Goal: Task Accomplishment & Management: Manage account settings

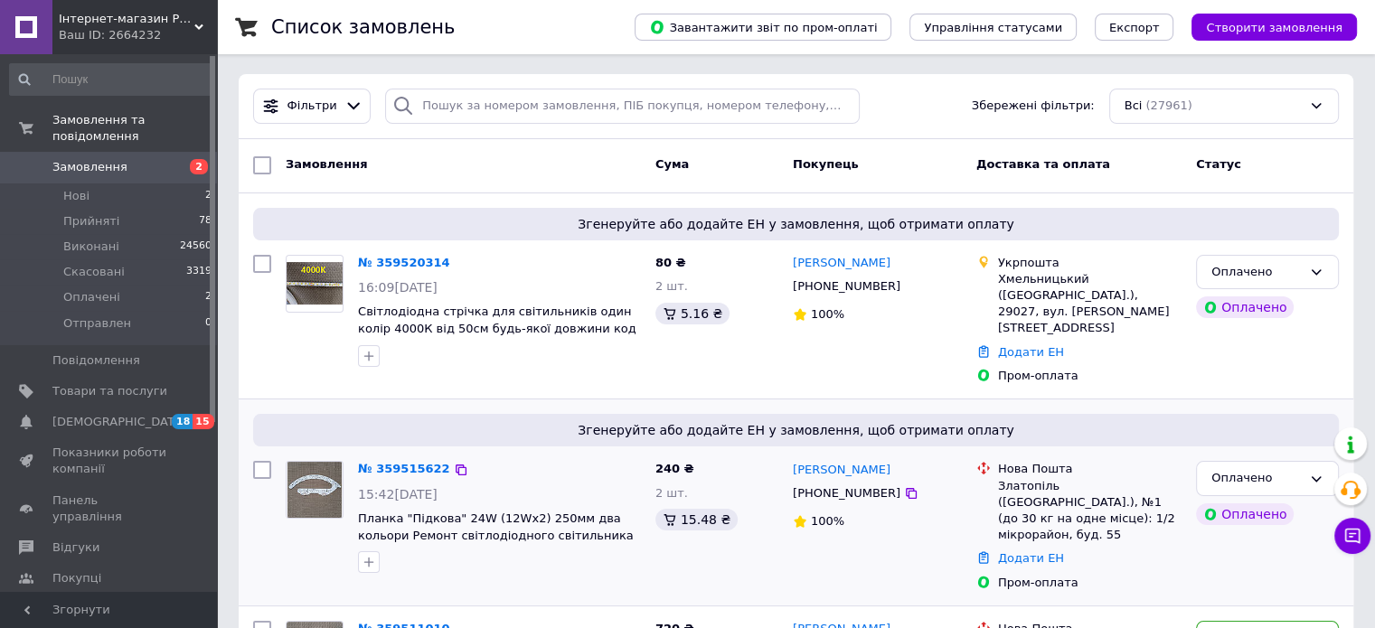
scroll to position [90, 0]
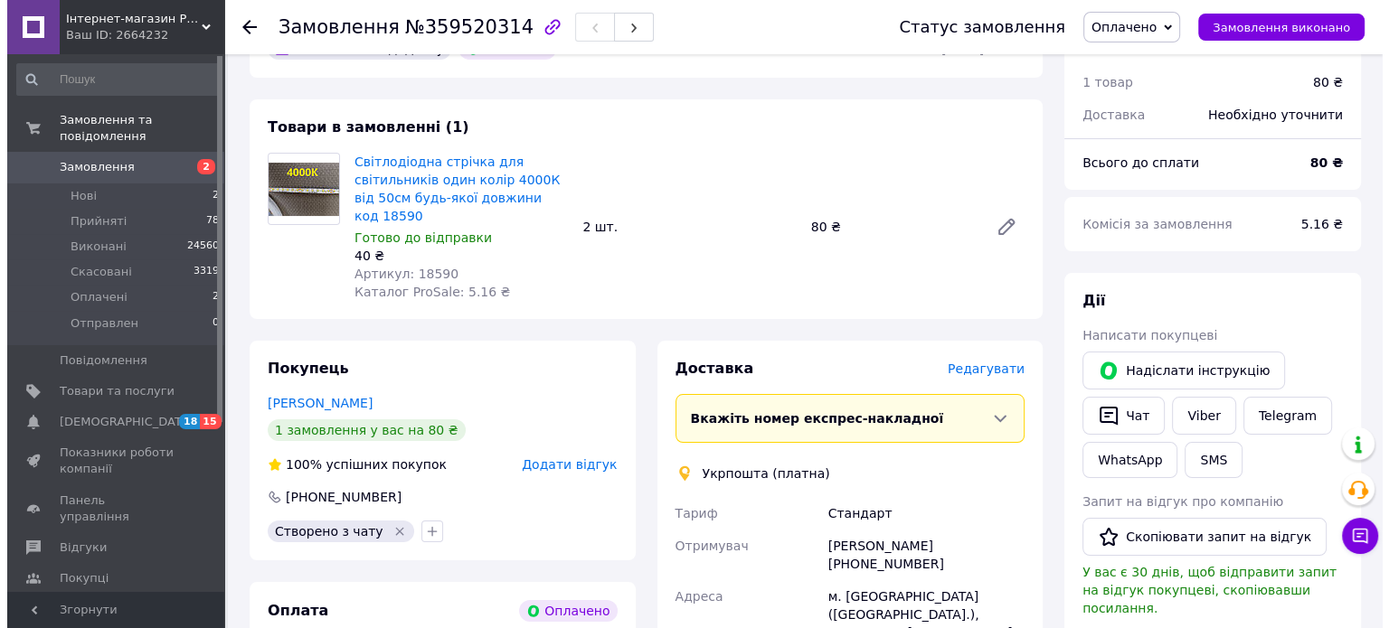
scroll to position [181, 0]
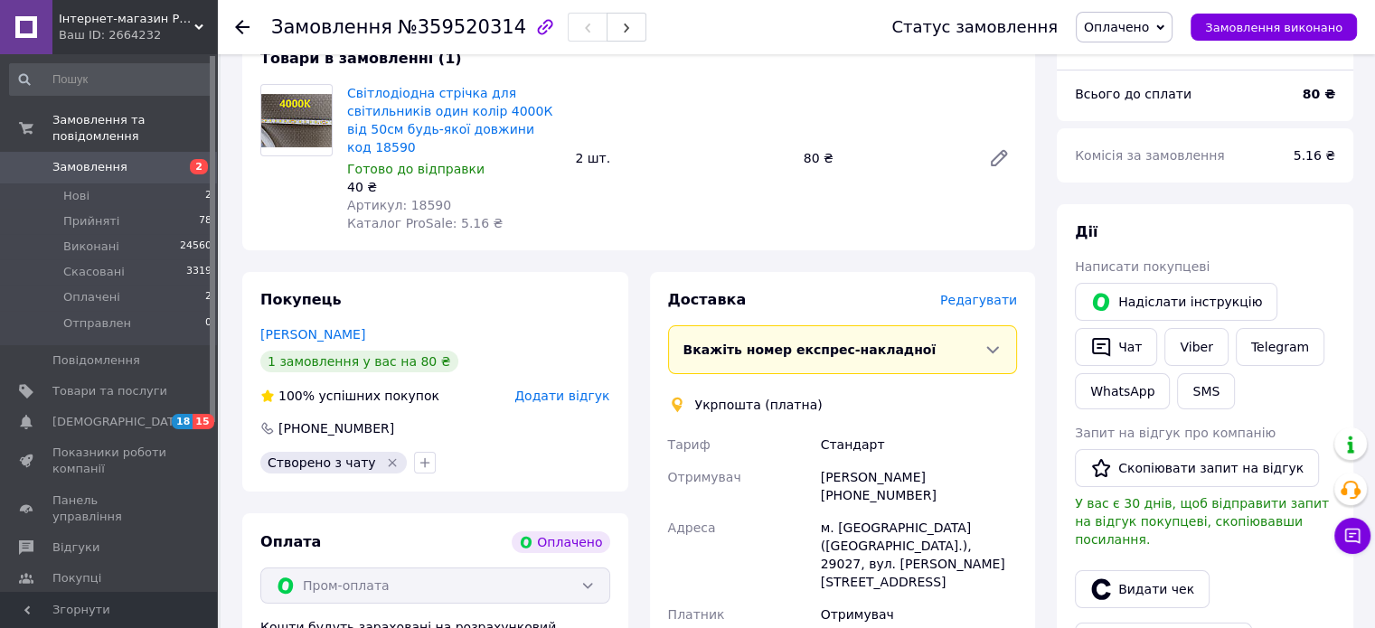
click at [975, 293] on span "Редагувати" at bounding box center [978, 300] width 77 height 14
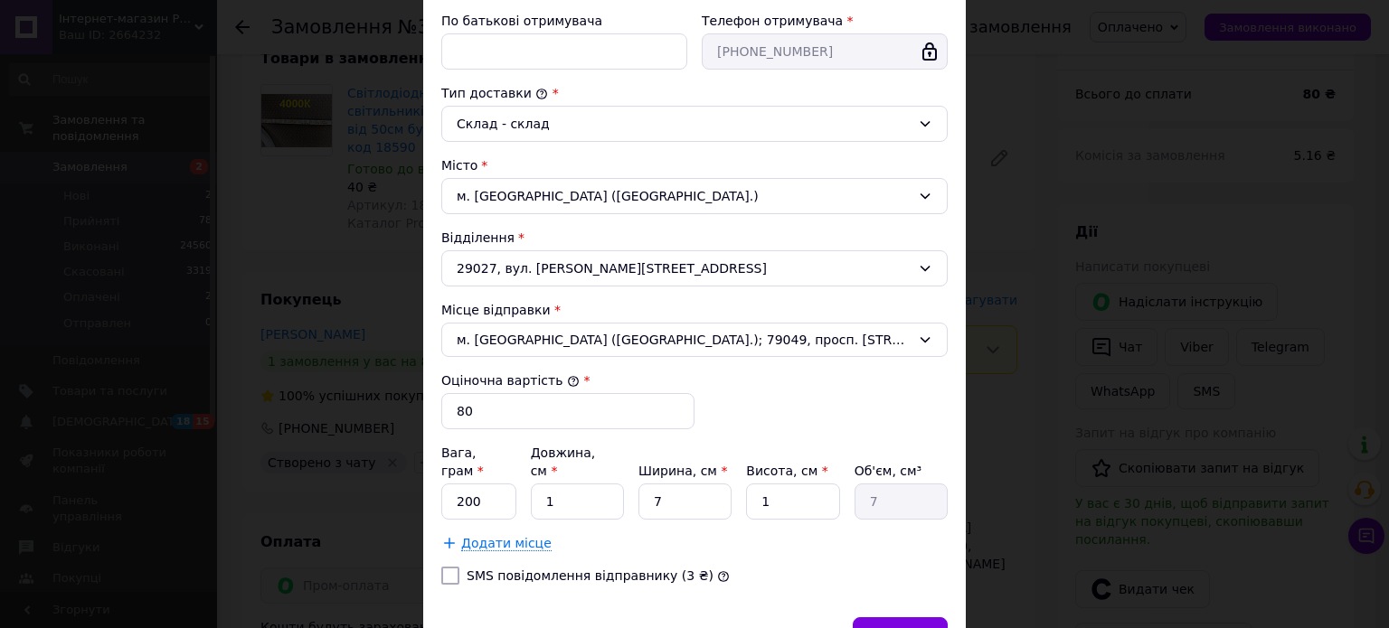
scroll to position [498, 0]
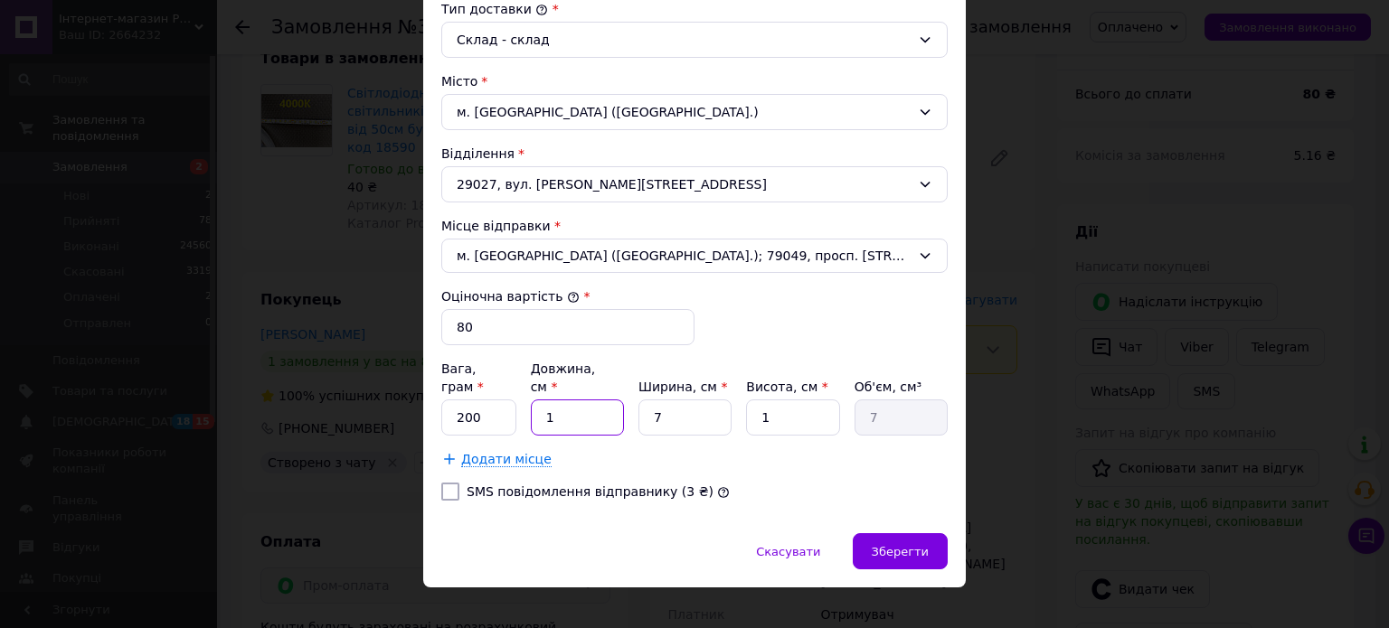
click at [593, 403] on input "1" at bounding box center [577, 418] width 93 height 36
type input "16"
type input "112"
type input "16"
click at [689, 400] on input "7" at bounding box center [684, 418] width 93 height 36
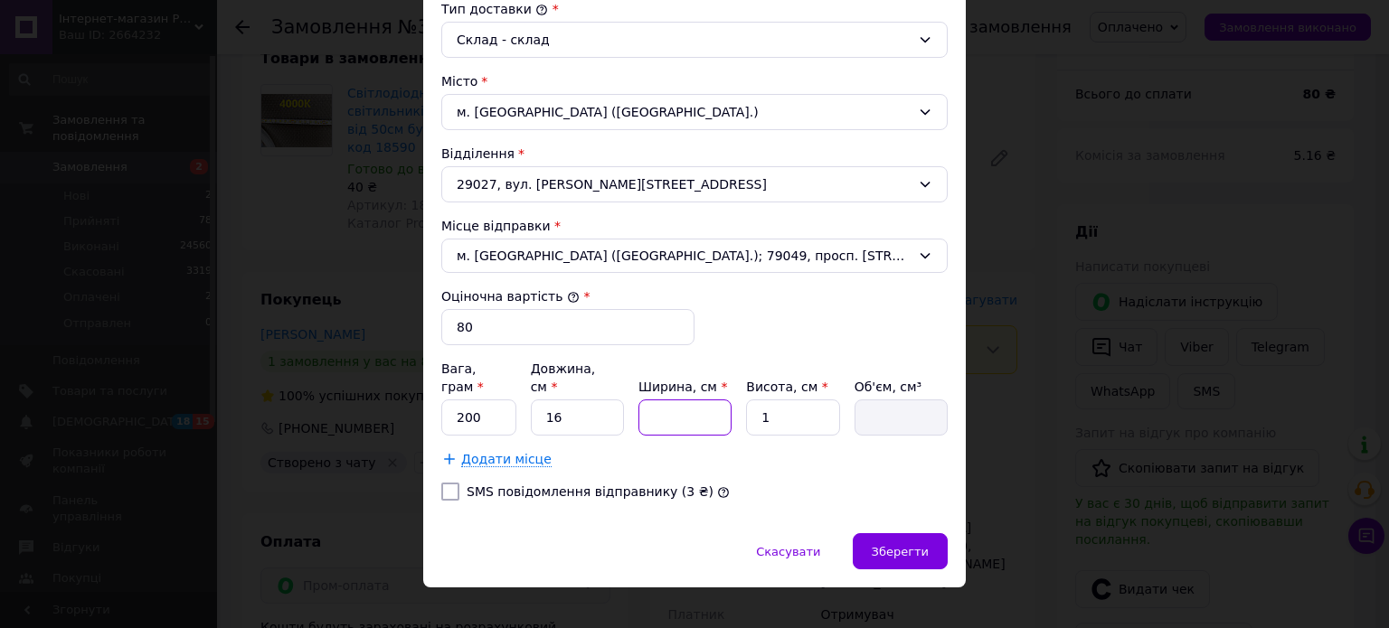
type input "1"
type input "16"
type input "10"
type input "160"
type input "10"
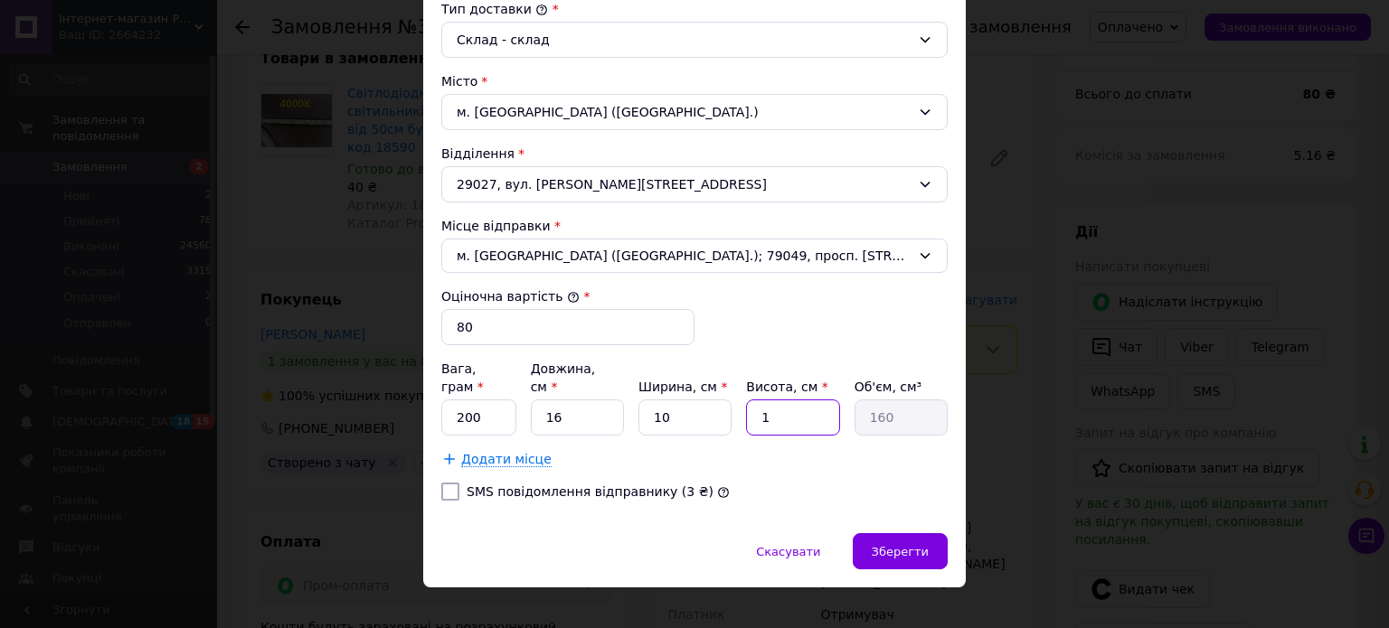
click at [777, 400] on input "1" at bounding box center [792, 418] width 93 height 36
type input "8"
type input "1280"
type input "8"
click at [905, 545] on span "Зберегти" at bounding box center [899, 552] width 57 height 14
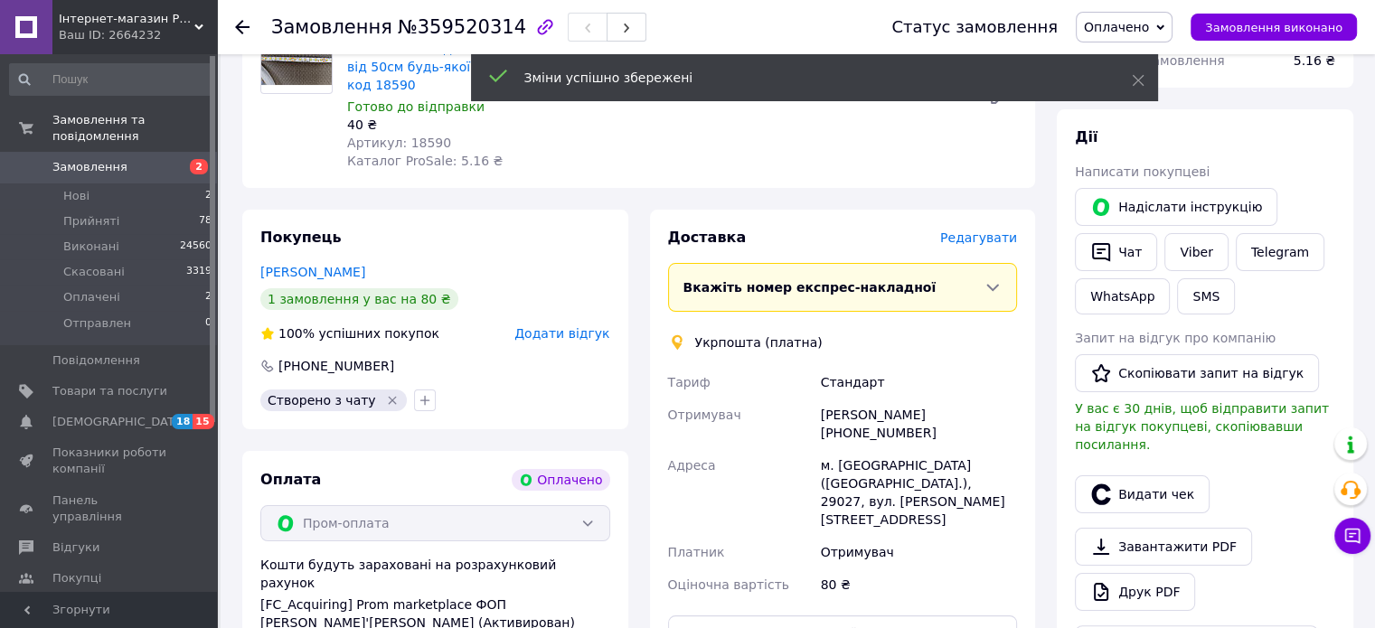
scroll to position [452, 0]
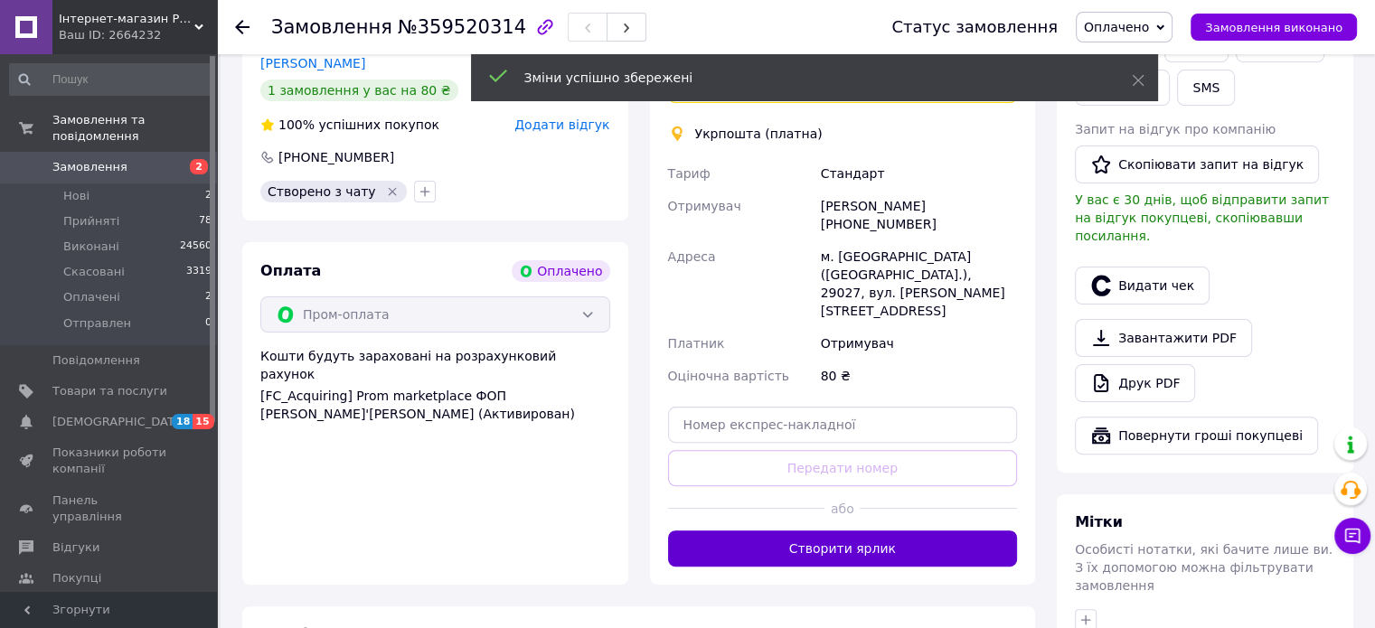
click at [843, 531] on button "Створити ярлик" at bounding box center [843, 549] width 350 height 36
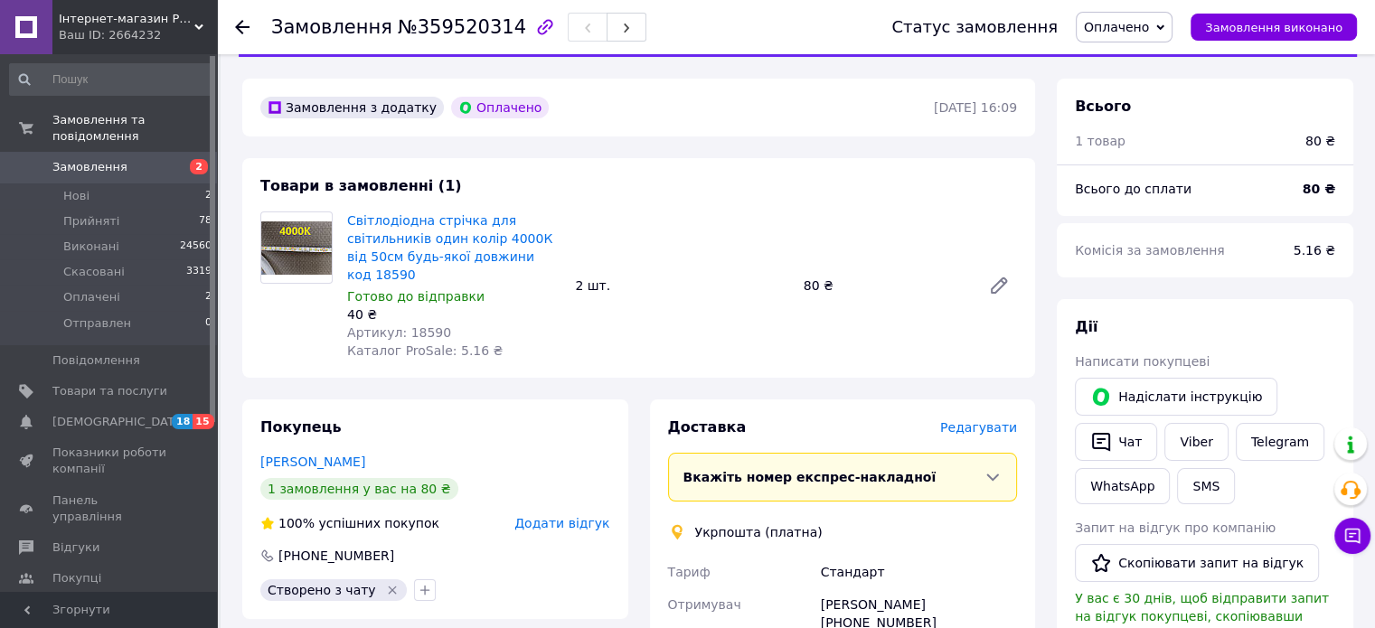
scroll to position [0, 0]
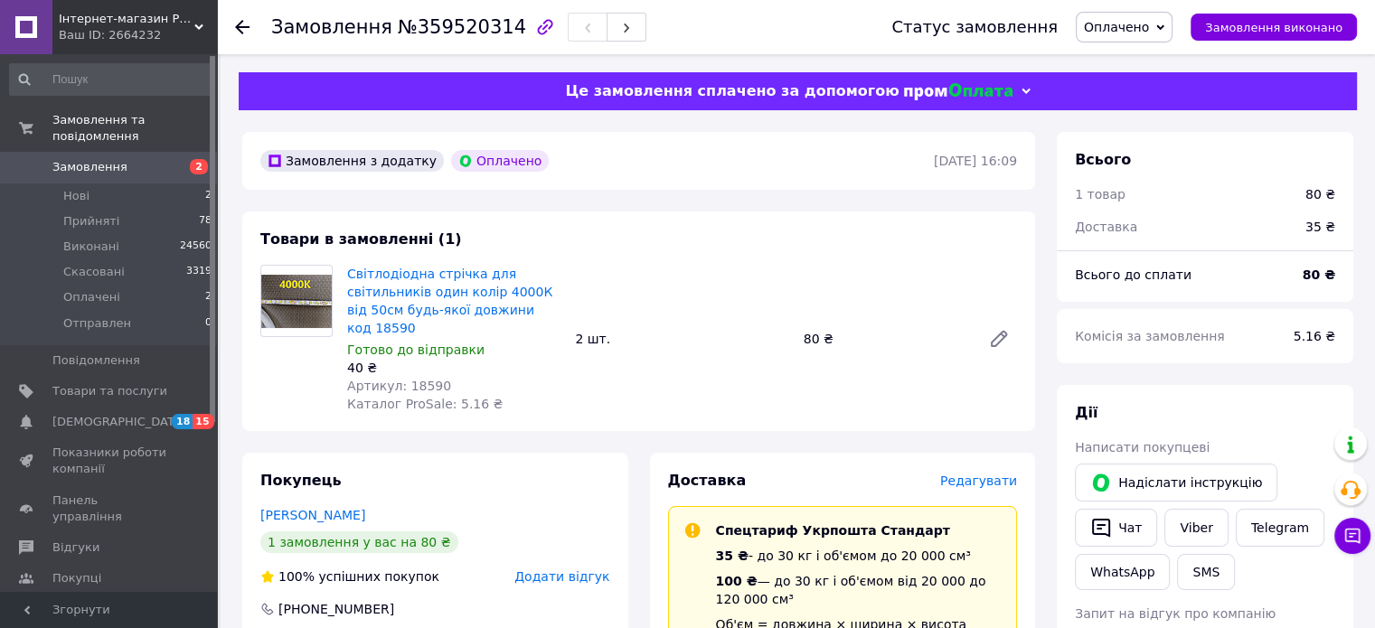
click at [1164, 25] on icon at bounding box center [1160, 26] width 8 height 5
click at [1129, 60] on li "Прийнято" at bounding box center [1124, 63] width 95 height 27
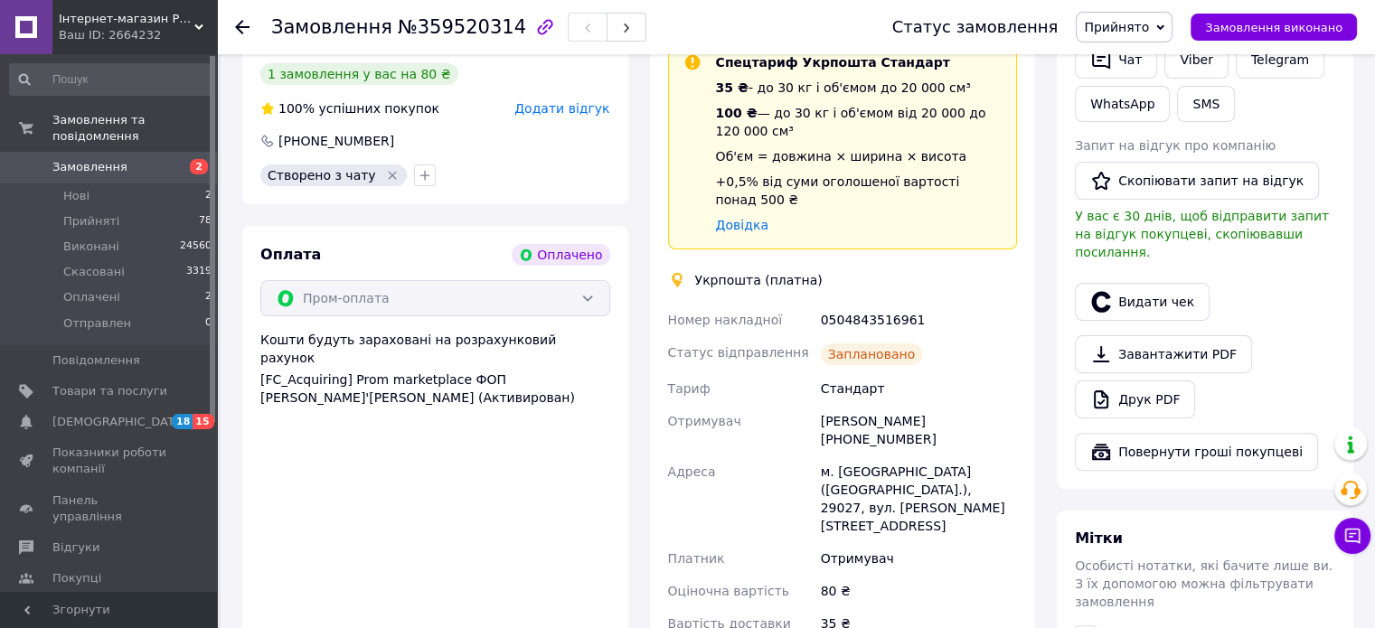
scroll to position [362, 0]
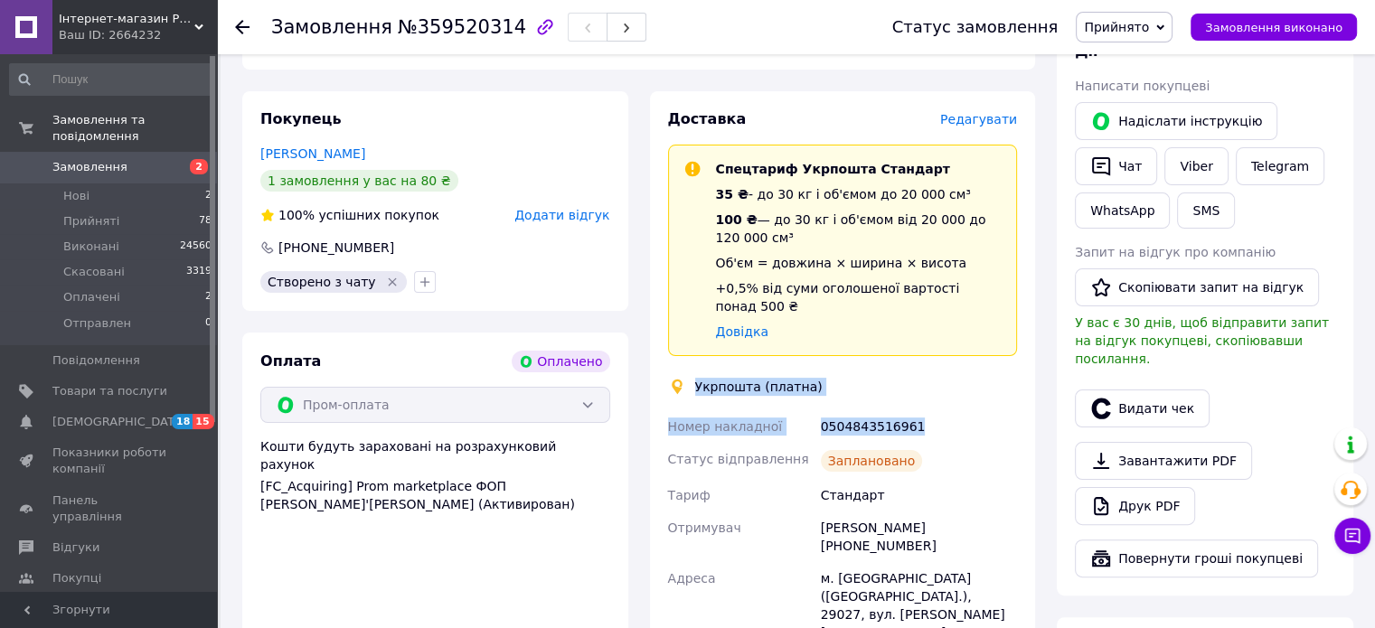
drag, startPoint x: 925, startPoint y: 393, endPoint x: 702, endPoint y: 353, distance: 225.9
click at [687, 353] on div "Доставка Редагувати Спецтариф Укрпошта Стандарт 35 ₴ - до 30 кг і об'ємом до 20…" at bounding box center [843, 453] width 350 height 688
copy div "Укрпошта (платна) Номер накладної 0504843516961"
click at [1350, 532] on icon at bounding box center [1352, 536] width 18 height 18
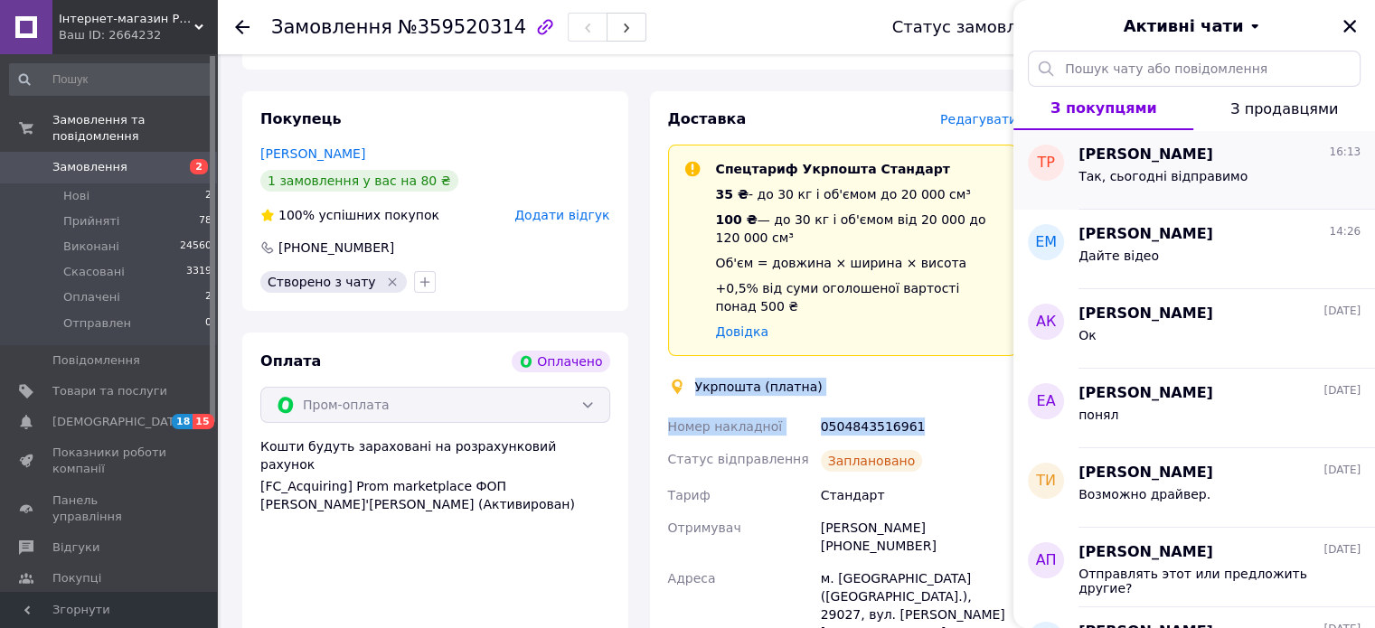
click at [1236, 160] on div "Тарас Рудик 16:13" at bounding box center [1220, 155] width 282 height 21
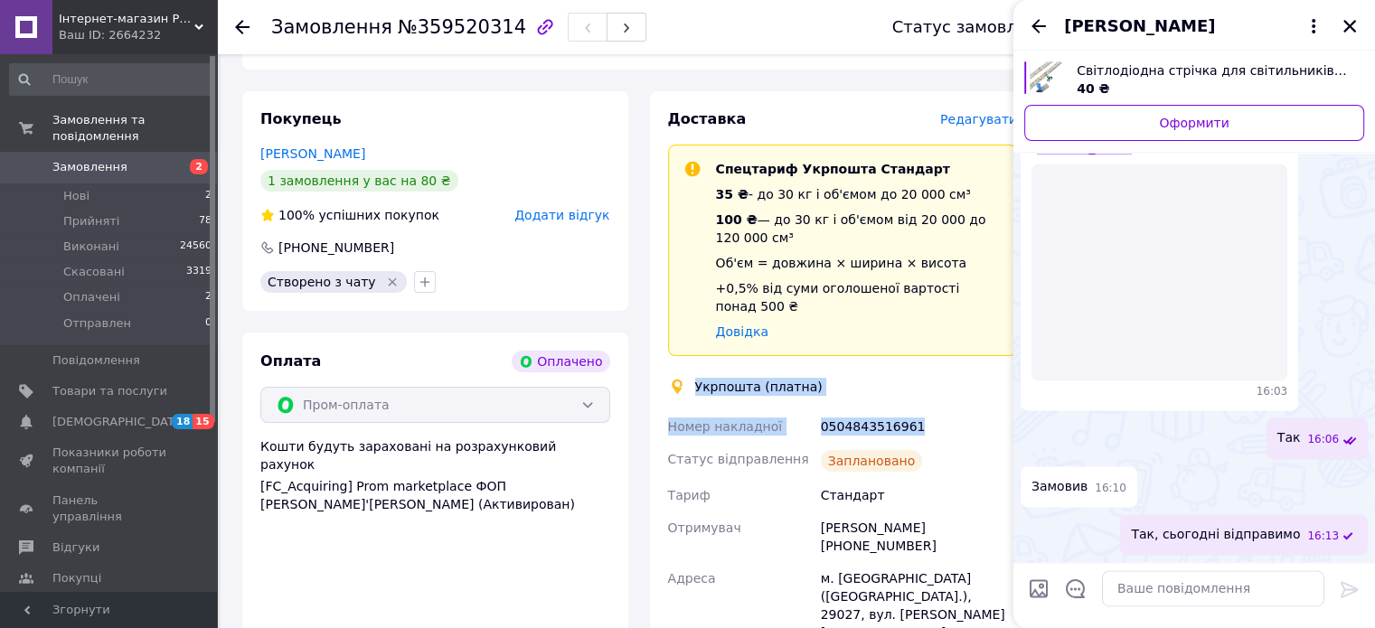
scroll to position [3432, 0]
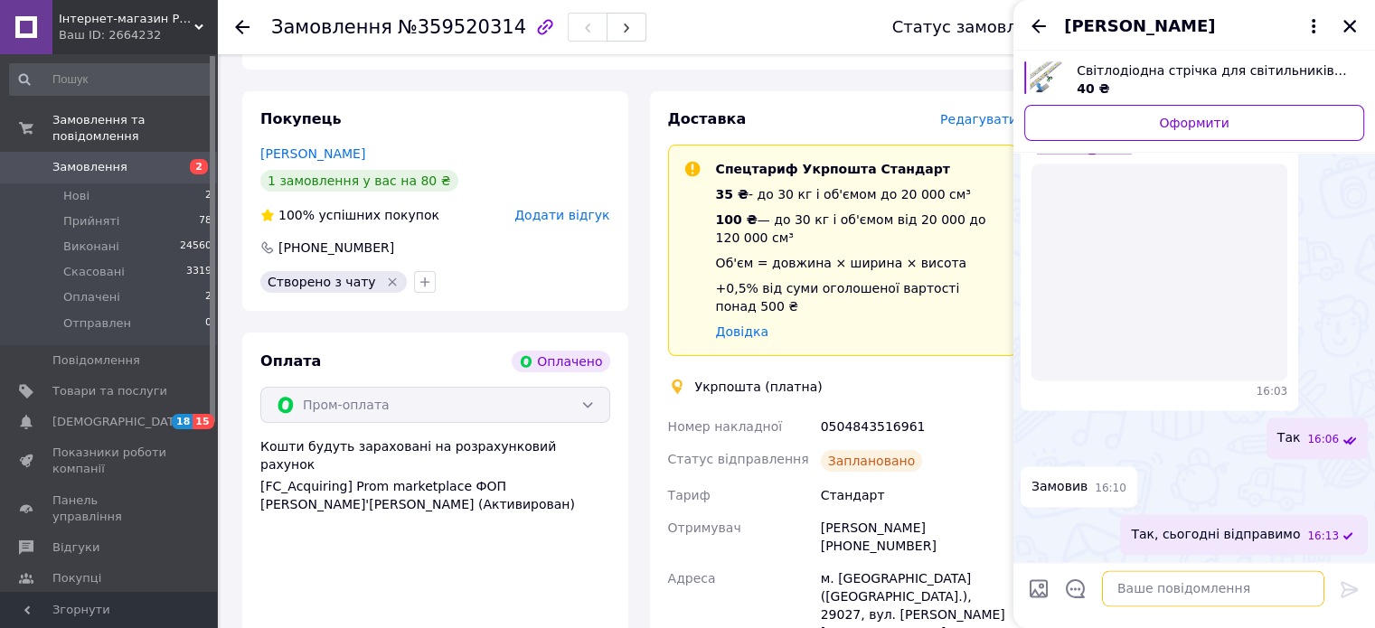
click at [1135, 593] on textarea at bounding box center [1213, 588] width 222 height 36
paste textarea "Укрпошта (платна) Номер накладної 0504843516961"
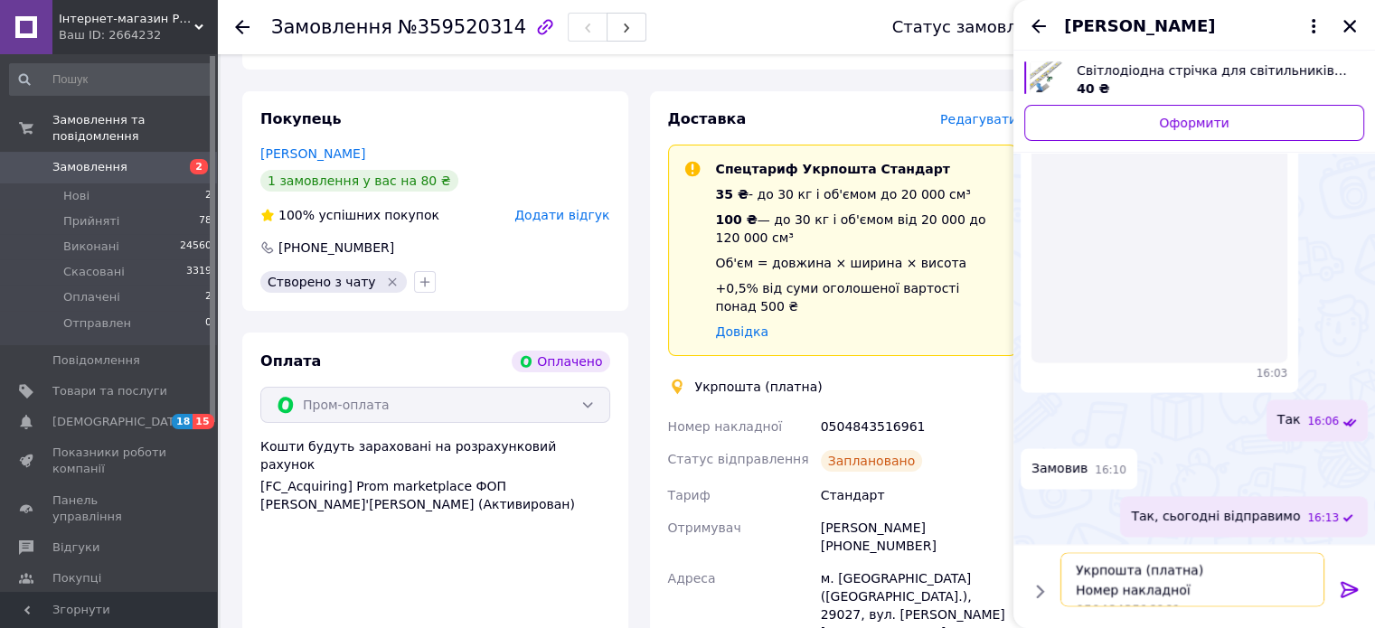
scroll to position [12, 0]
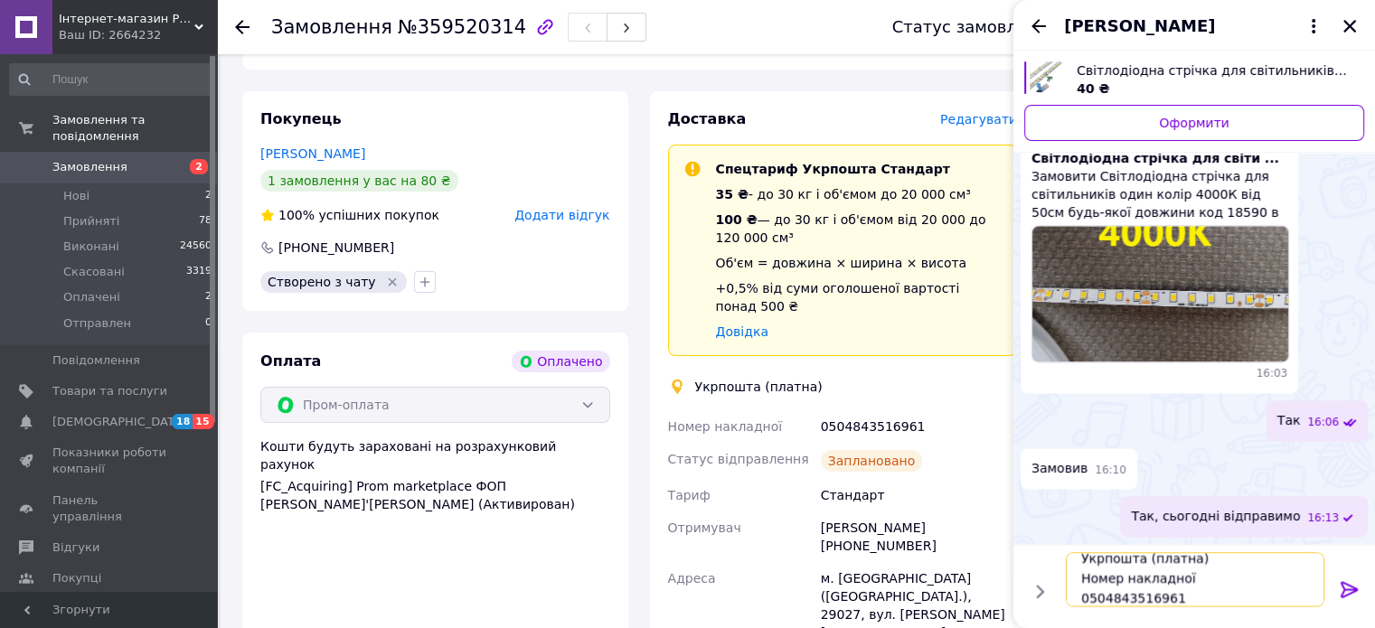
click at [1193, 560] on textarea "Укрпошта (платна) Номер накладної 0504843516961" at bounding box center [1195, 579] width 259 height 54
type textarea "Укрпошта Номер накладної 0504843516961"
drag, startPoint x: 1177, startPoint y: 608, endPoint x: 1079, endPoint y: 571, distance: 104.1
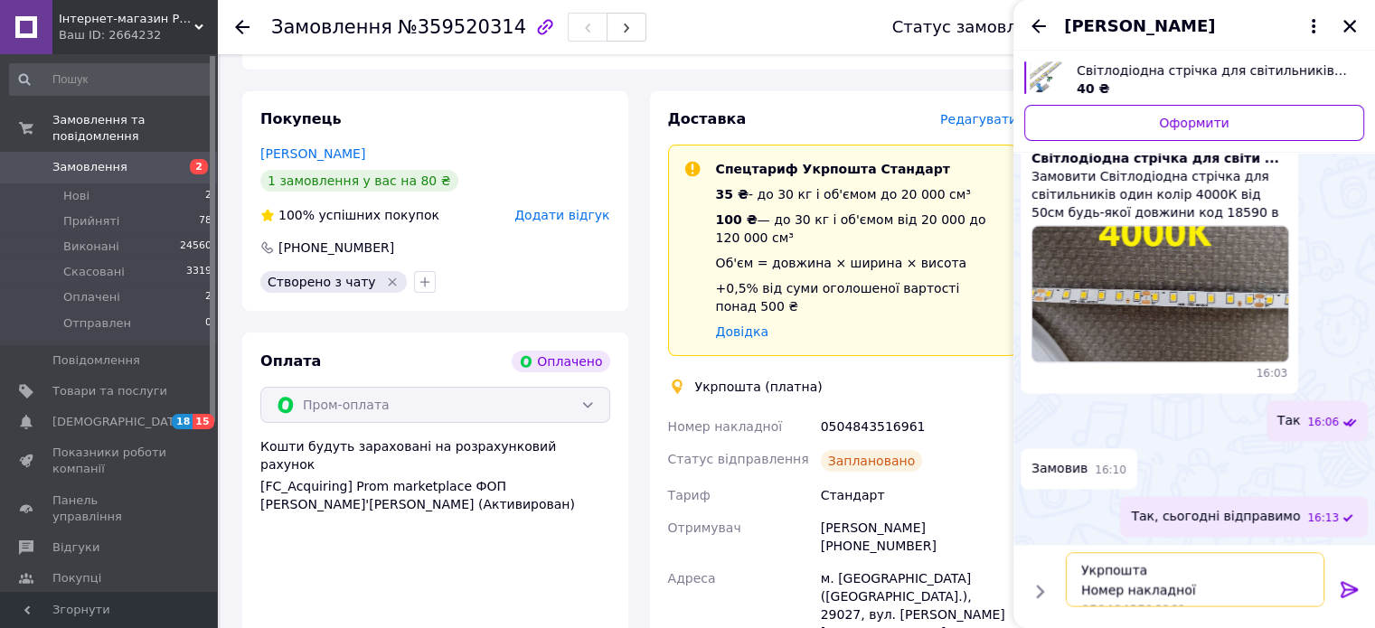
click at [1079, 571] on textarea "Укрпошта Номер накладної 0504843516961" at bounding box center [1195, 579] width 259 height 54
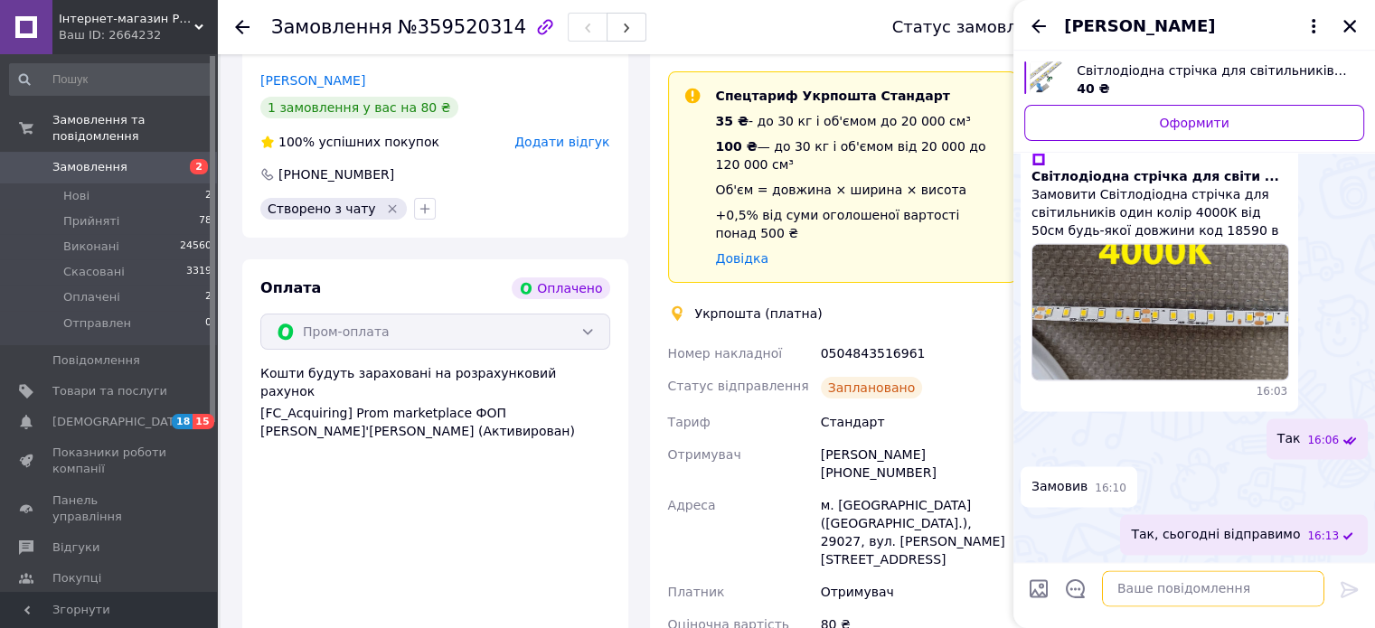
scroll to position [542, 0]
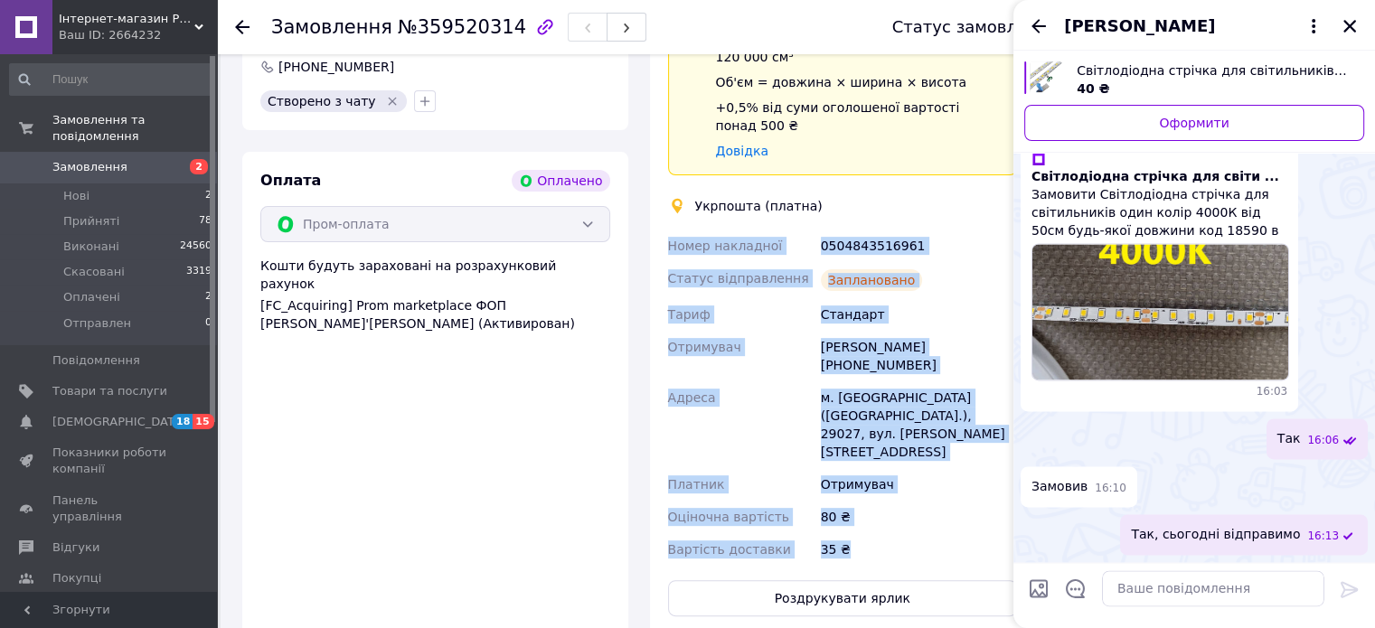
drag, startPoint x: 860, startPoint y: 482, endPoint x: 645, endPoint y: 218, distance: 340.0
click at [645, 218] on div "Доставка Редагувати Спецтариф Укрпошта Стандарт 35 ₴ - до 30 кг і об'ємом до 20…" at bounding box center [843, 273] width 408 height 724
copy div "Номер накладної 0504843516961 Статус відправлення Заплановано Тариф Стандарт От…"
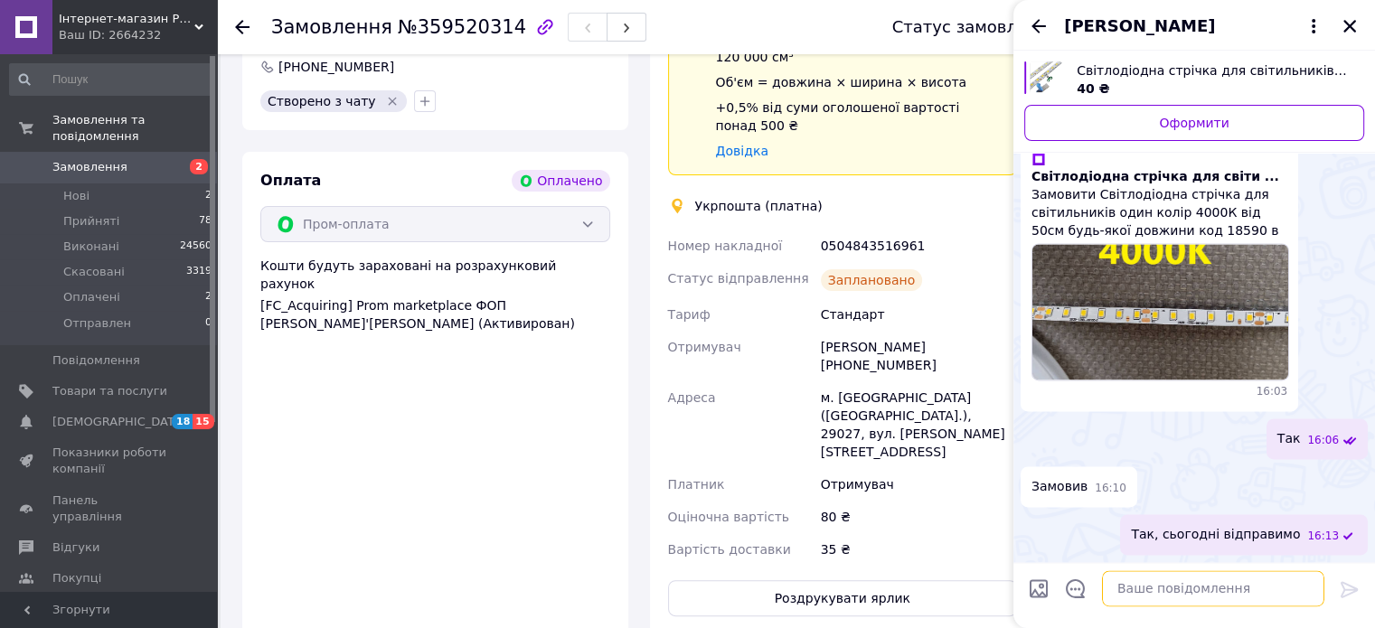
click at [1125, 593] on textarea at bounding box center [1213, 588] width 222 height 36
paste textarea "Номер накладної 0504843516961 Статус відправлення Заплановано Тариф Стандарт От…"
type textarea "Номер накладної 0504843516961 Статус відправлення Заплановано Тариф Стандарт От…"
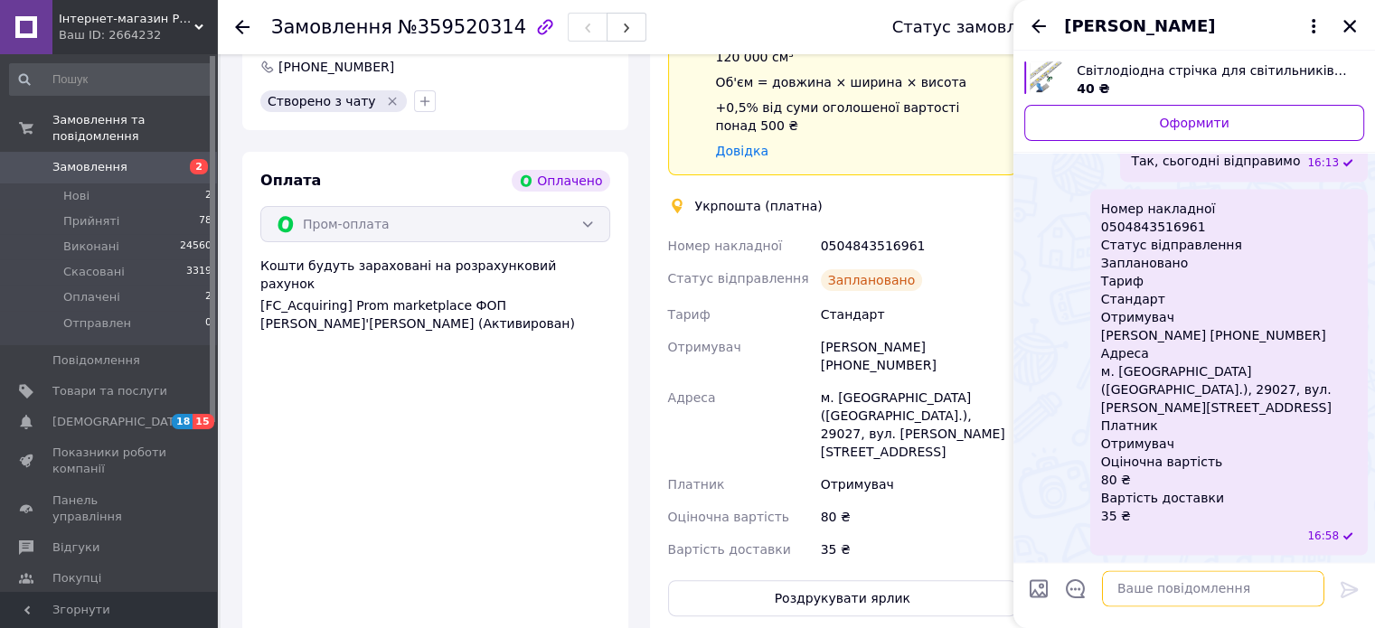
scroll to position [3783, 0]
click at [1345, 24] on icon "Закрити" at bounding box center [1349, 26] width 13 height 13
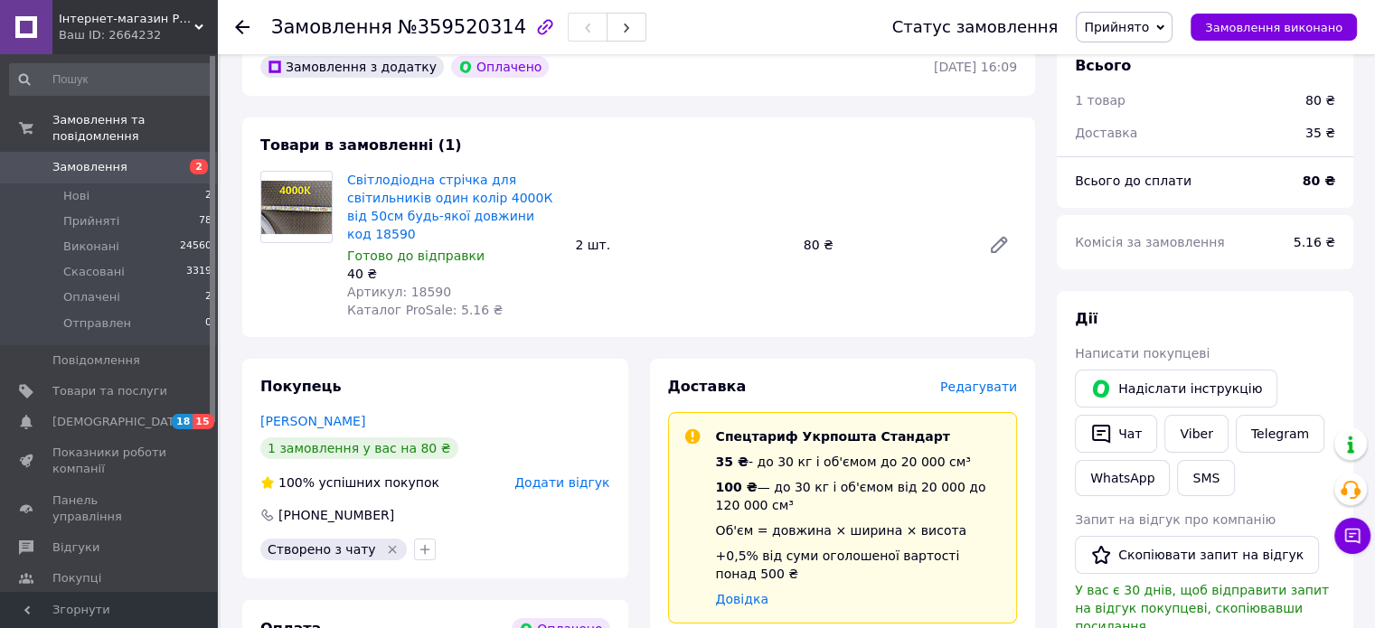
scroll to position [0, 0]
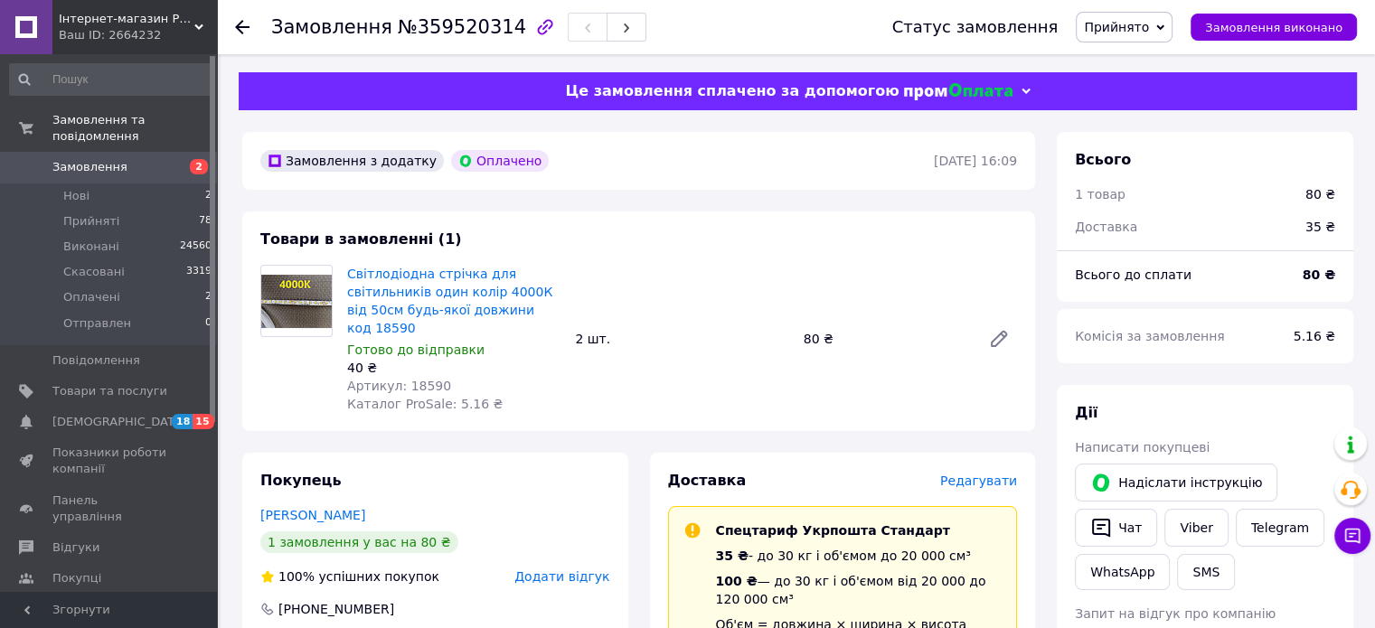
click at [572, 600] on div "[PHONE_NUMBER]" at bounding box center [435, 609] width 350 height 18
click at [457, 600] on div "[PHONE_NUMBER]" at bounding box center [435, 609] width 350 height 18
